Goal: Information Seeking & Learning: Learn about a topic

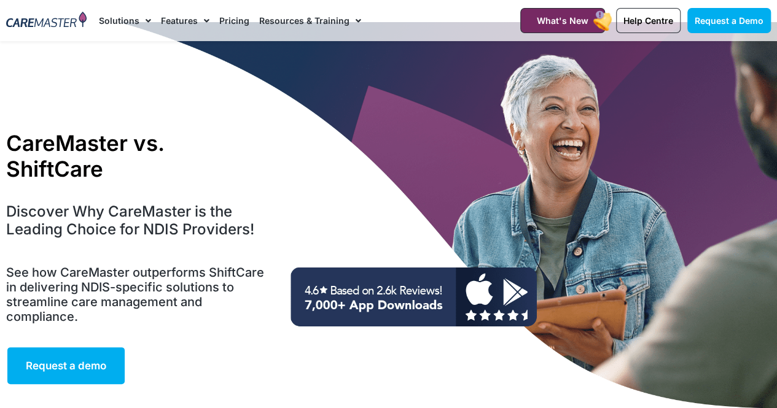
click at [235, 25] on link "Pricing" at bounding box center [234, 20] width 30 height 41
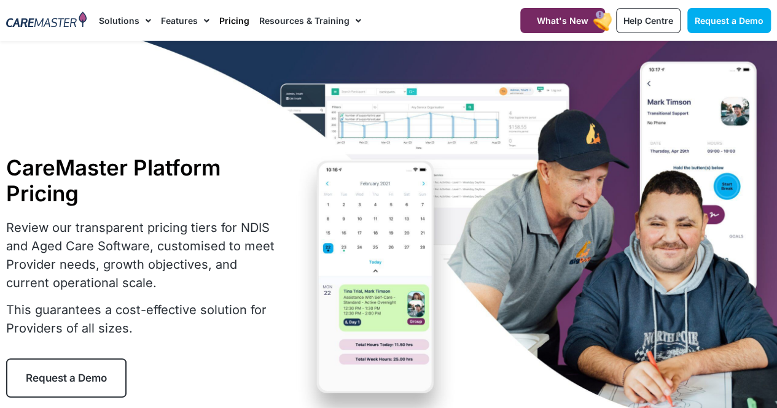
scroll to position [1, 0]
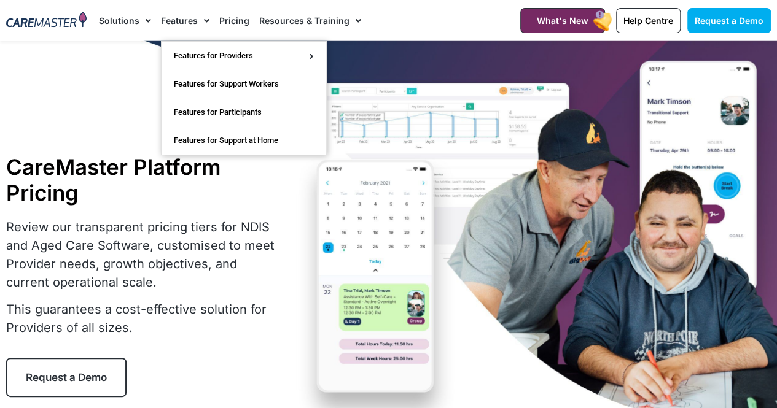
click at [198, 21] on span "Menu" at bounding box center [204, 20] width 12 height 21
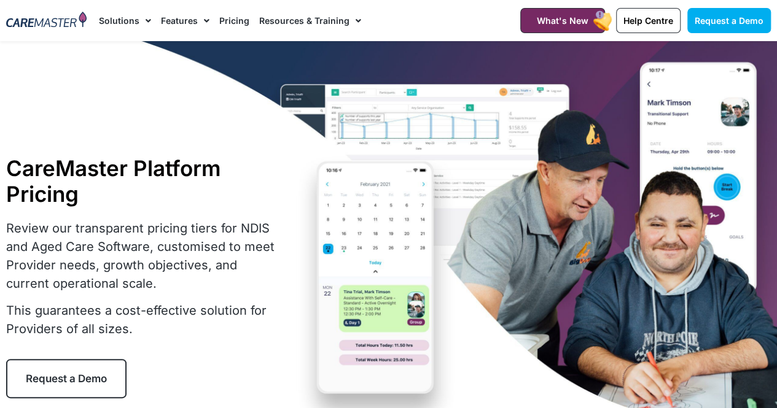
click at [198, 21] on span "Menu" at bounding box center [204, 20] width 12 height 21
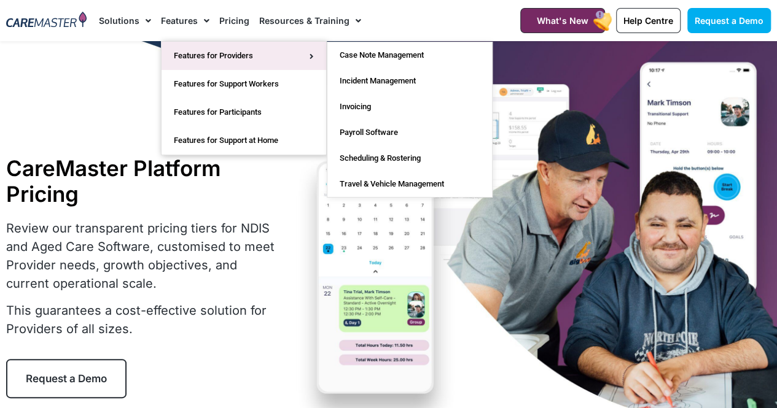
click at [273, 60] on link "Features for Providers" at bounding box center [244, 56] width 165 height 28
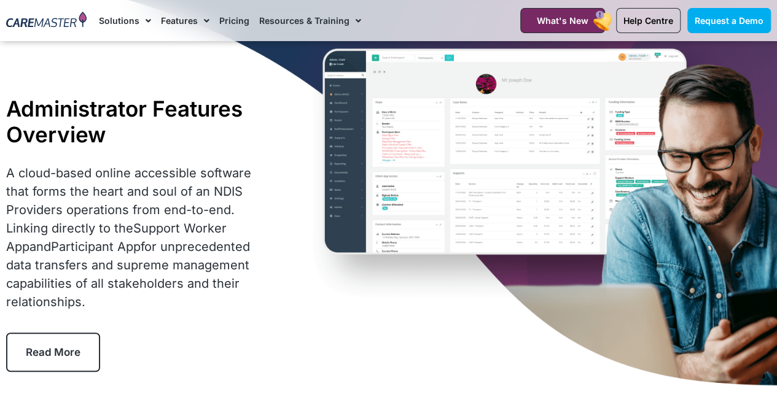
scroll to position [45, 0]
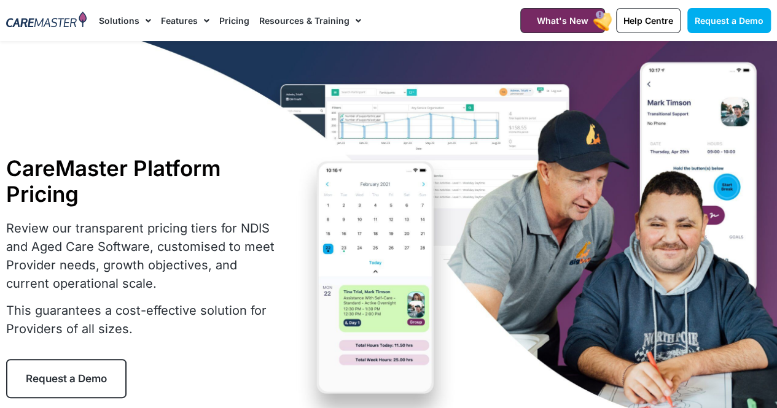
scroll to position [1, 0]
